Goal: Transaction & Acquisition: Purchase product/service

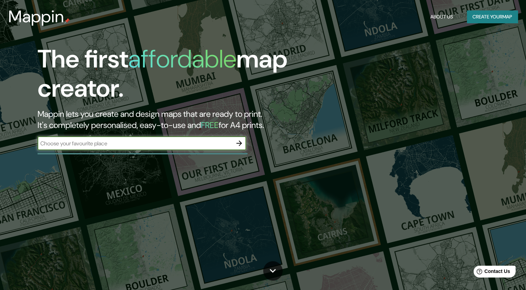
click at [169, 142] on input "text" at bounding box center [135, 143] width 195 height 8
type input "Rio sinaloa 277 [GEOGRAPHIC_DATA]"
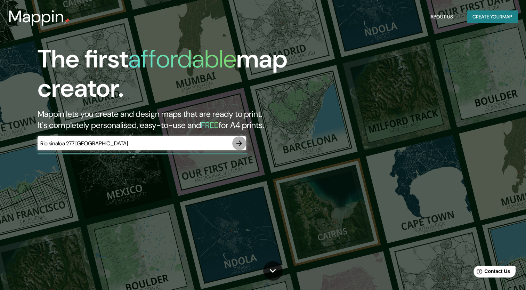
click at [241, 147] on icon "button" at bounding box center [239, 143] width 8 height 8
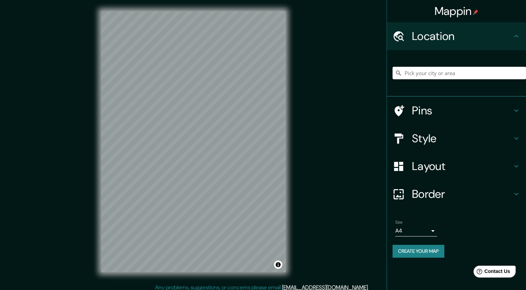
click at [435, 117] on h4 "Pins" at bounding box center [462, 111] width 100 height 14
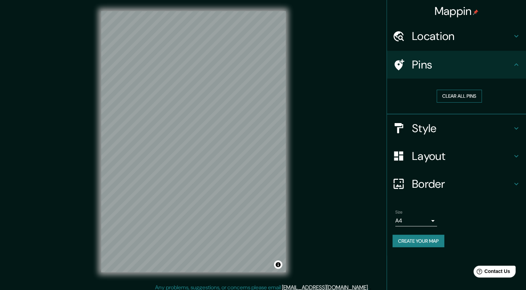
click at [456, 95] on button "Clear all pins" at bounding box center [459, 96] width 45 height 13
click at [442, 125] on h4 "Style" at bounding box center [462, 128] width 100 height 14
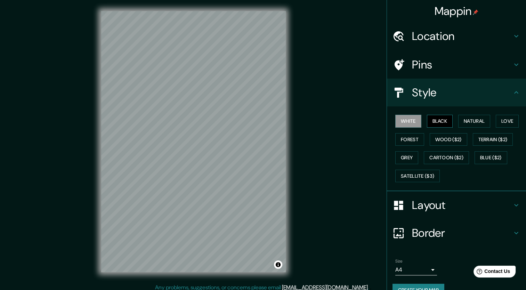
click at [436, 123] on button "Black" at bounding box center [440, 121] width 26 height 13
click at [500, 124] on button "Love" at bounding box center [507, 121] width 23 height 13
click at [402, 138] on button "Forest" at bounding box center [409, 139] width 29 height 13
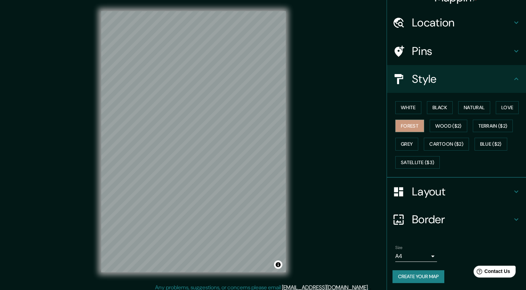
click at [443, 195] on h4 "Layout" at bounding box center [462, 192] width 100 height 14
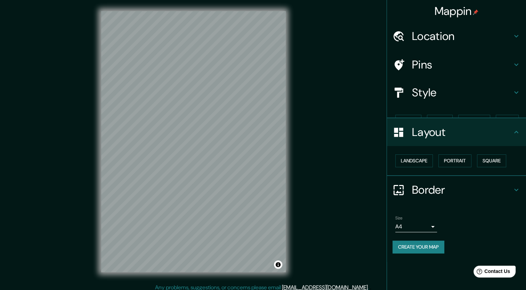
scroll to position [0, 0]
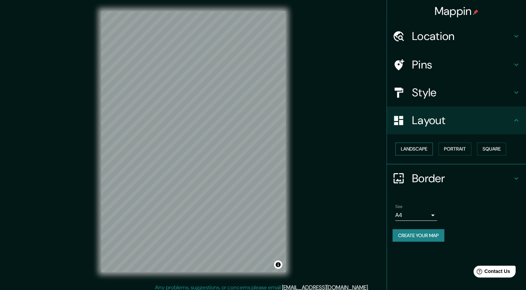
click at [421, 151] on button "Landscape" at bounding box center [414, 149] width 38 height 13
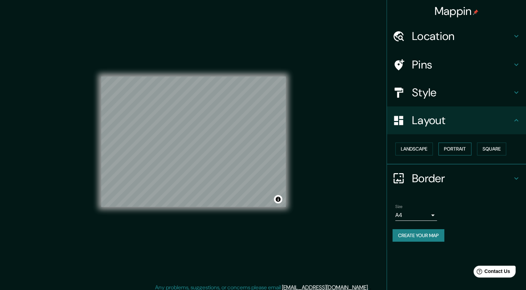
click at [449, 151] on button "Portrait" at bounding box center [455, 149] width 33 height 13
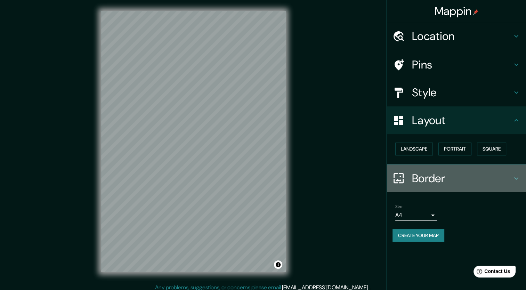
click at [438, 176] on h4 "Border" at bounding box center [462, 178] width 100 height 14
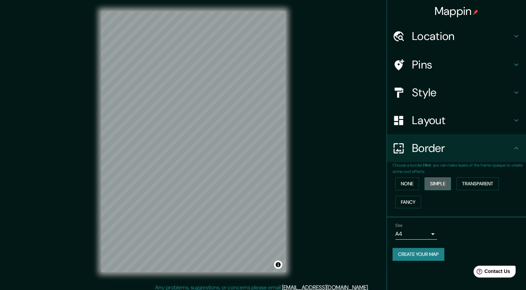
click at [433, 186] on button "Simple" at bounding box center [438, 183] width 26 height 13
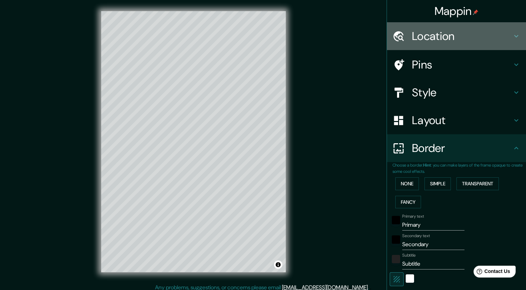
click at [424, 38] on h4 "Location" at bounding box center [462, 36] width 100 height 14
type input "212"
type input "42"
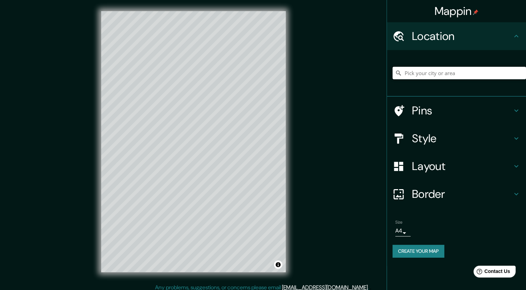
click at [427, 73] on input "Pick your city or area" at bounding box center [460, 73] width 134 height 13
click at [414, 72] on input "[STREET_ADDRESS]" at bounding box center [460, 73] width 134 height 13
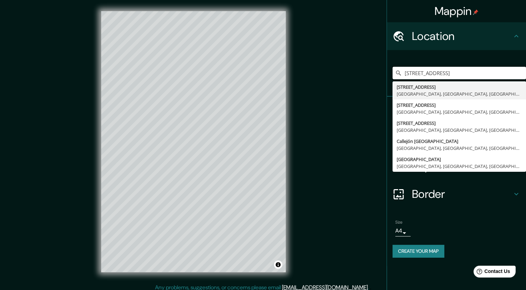
type input "[STREET_ADDRESS]"
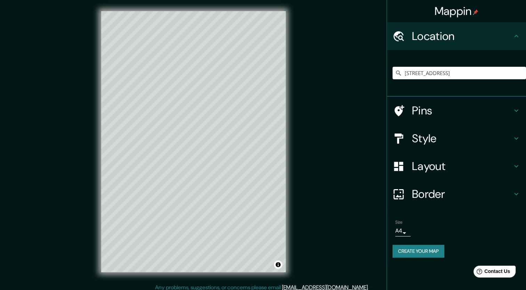
click at [448, 225] on div "Size A4 single" at bounding box center [457, 228] width 128 height 22
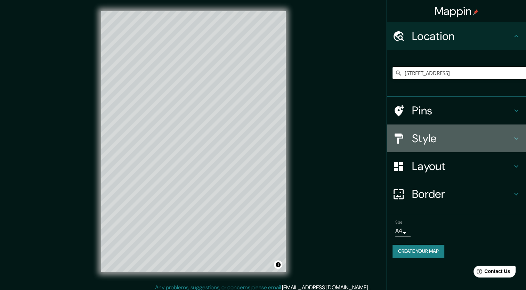
click at [463, 129] on div "Style" at bounding box center [456, 139] width 139 height 28
type input "212"
type input "42"
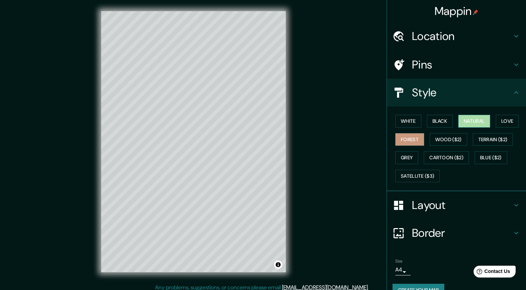
click at [479, 121] on button "Natural" at bounding box center [474, 121] width 32 height 13
click at [506, 120] on button "Love" at bounding box center [507, 121] width 23 height 13
click at [479, 119] on button "Natural" at bounding box center [474, 121] width 32 height 13
click at [457, 212] on div "Layout" at bounding box center [456, 205] width 139 height 28
type input "212"
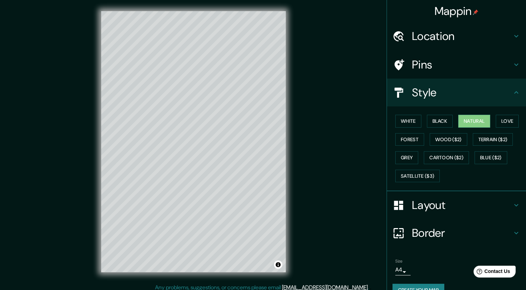
type input "42"
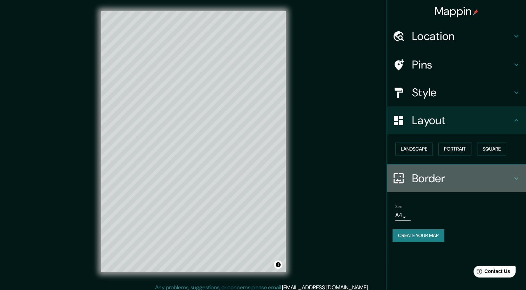
click at [432, 174] on h4 "Border" at bounding box center [462, 178] width 100 height 14
type input "212"
type input "42"
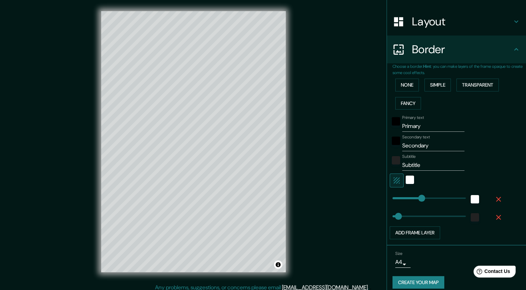
type input "212"
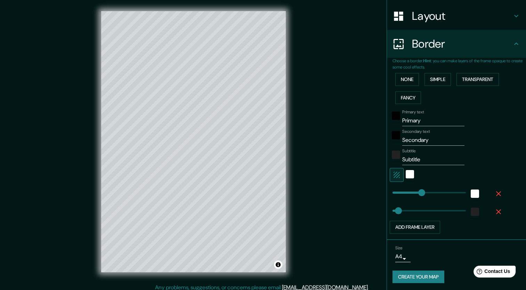
type input "42"
